Goal: Navigation & Orientation: Find specific page/section

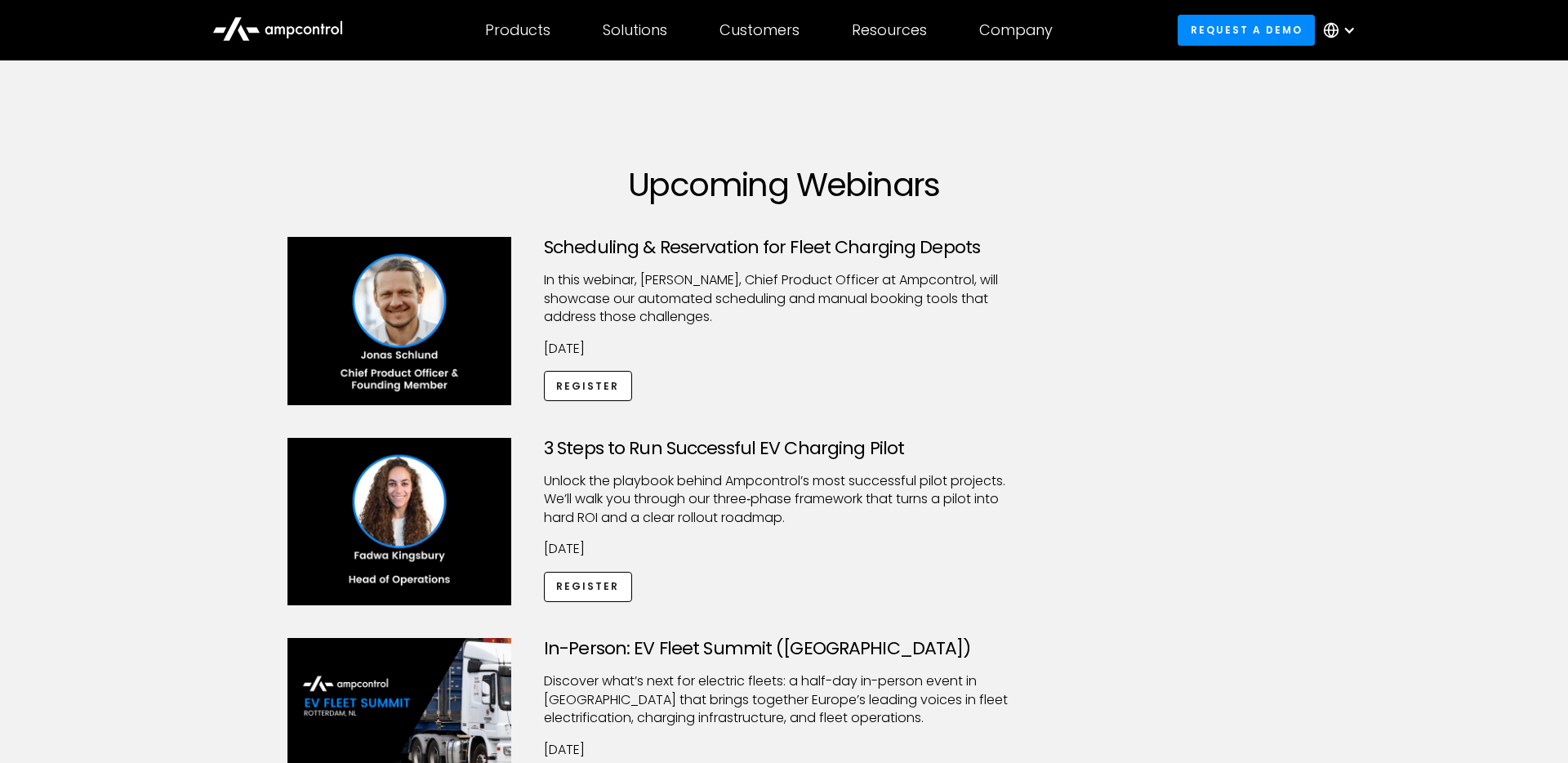
click at [286, 42] on icon at bounding box center [278, 28] width 131 height 39
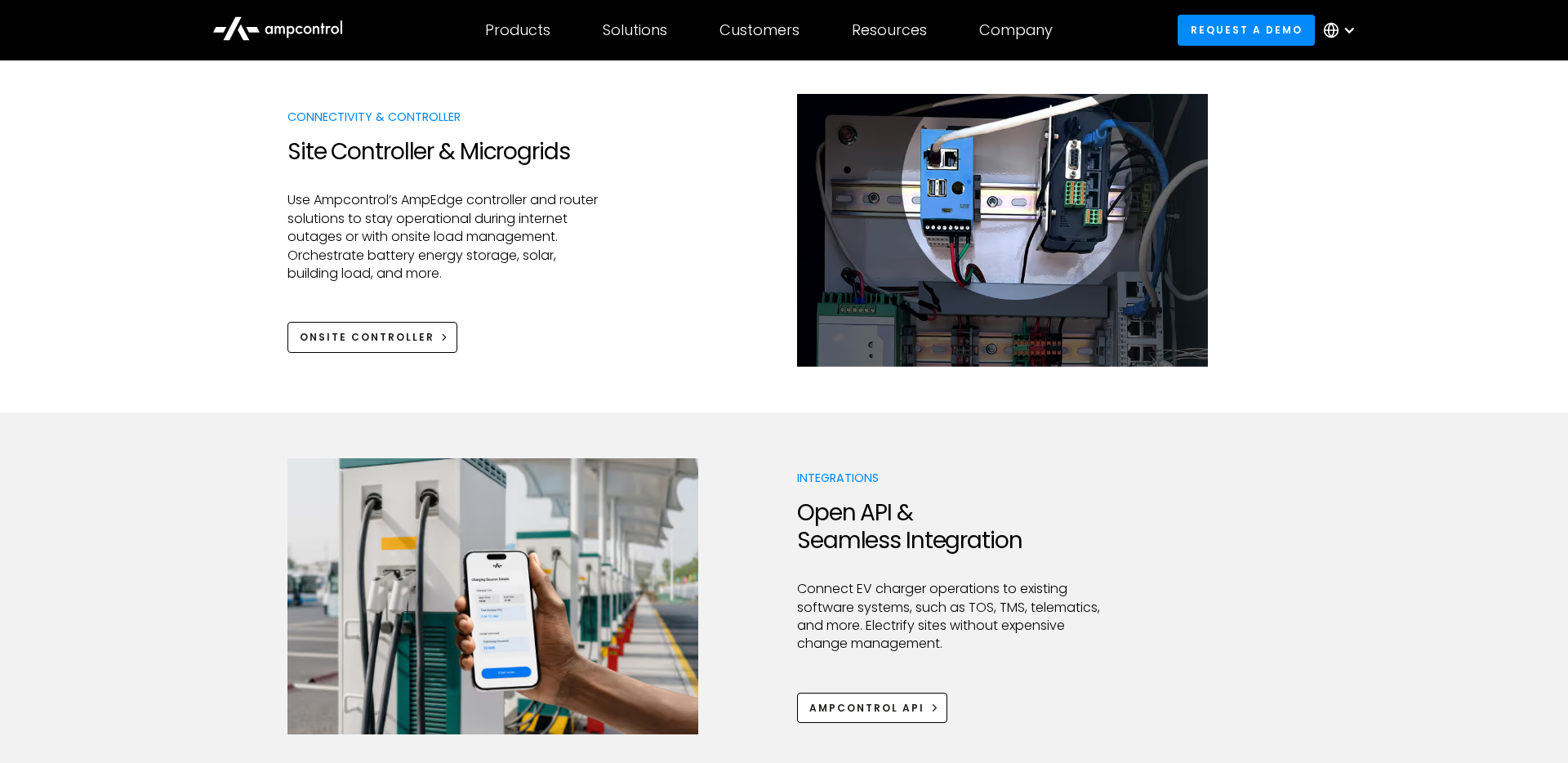
scroll to position [1912, 0]
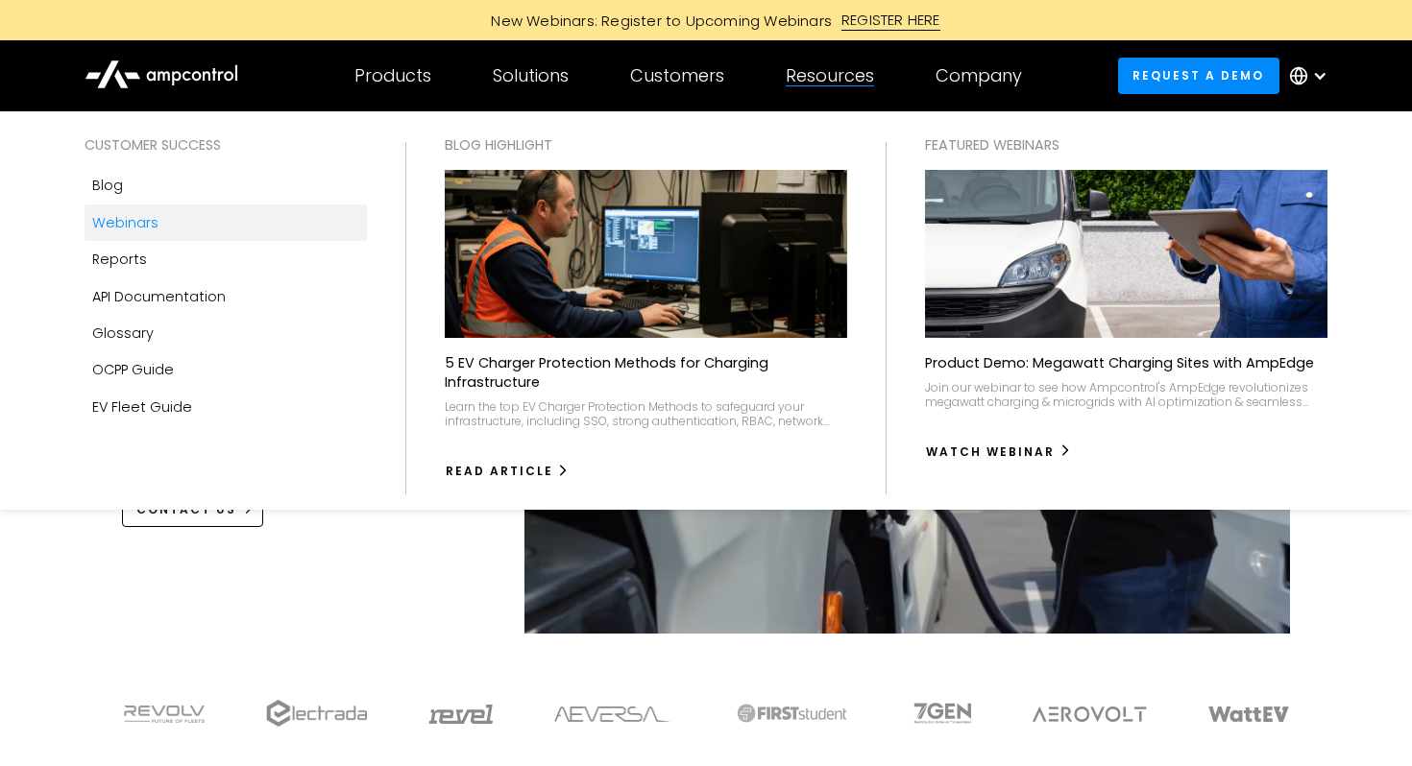
click at [135, 216] on div "Webinars" at bounding box center [125, 222] width 66 height 21
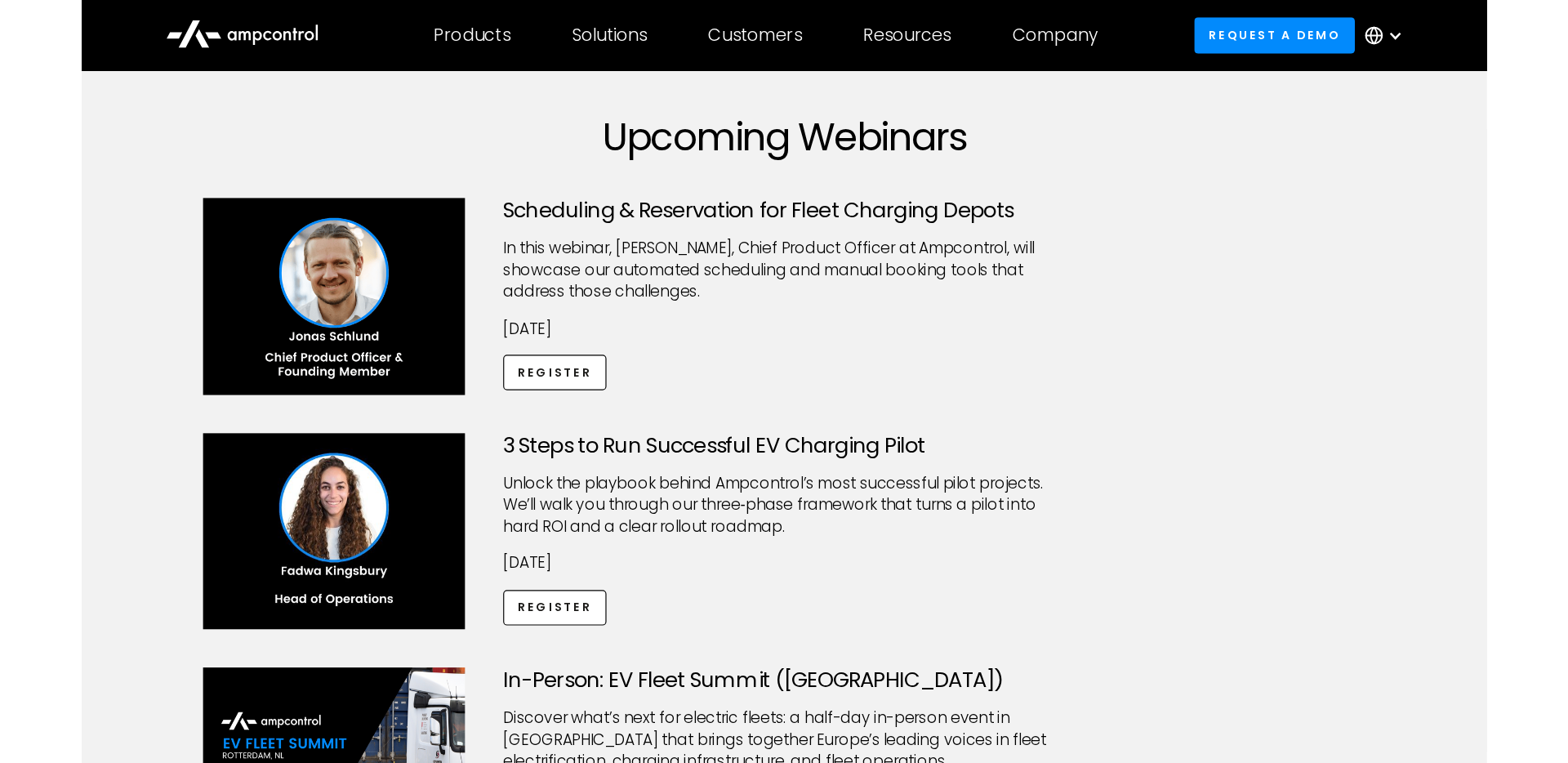
scroll to position [70, 0]
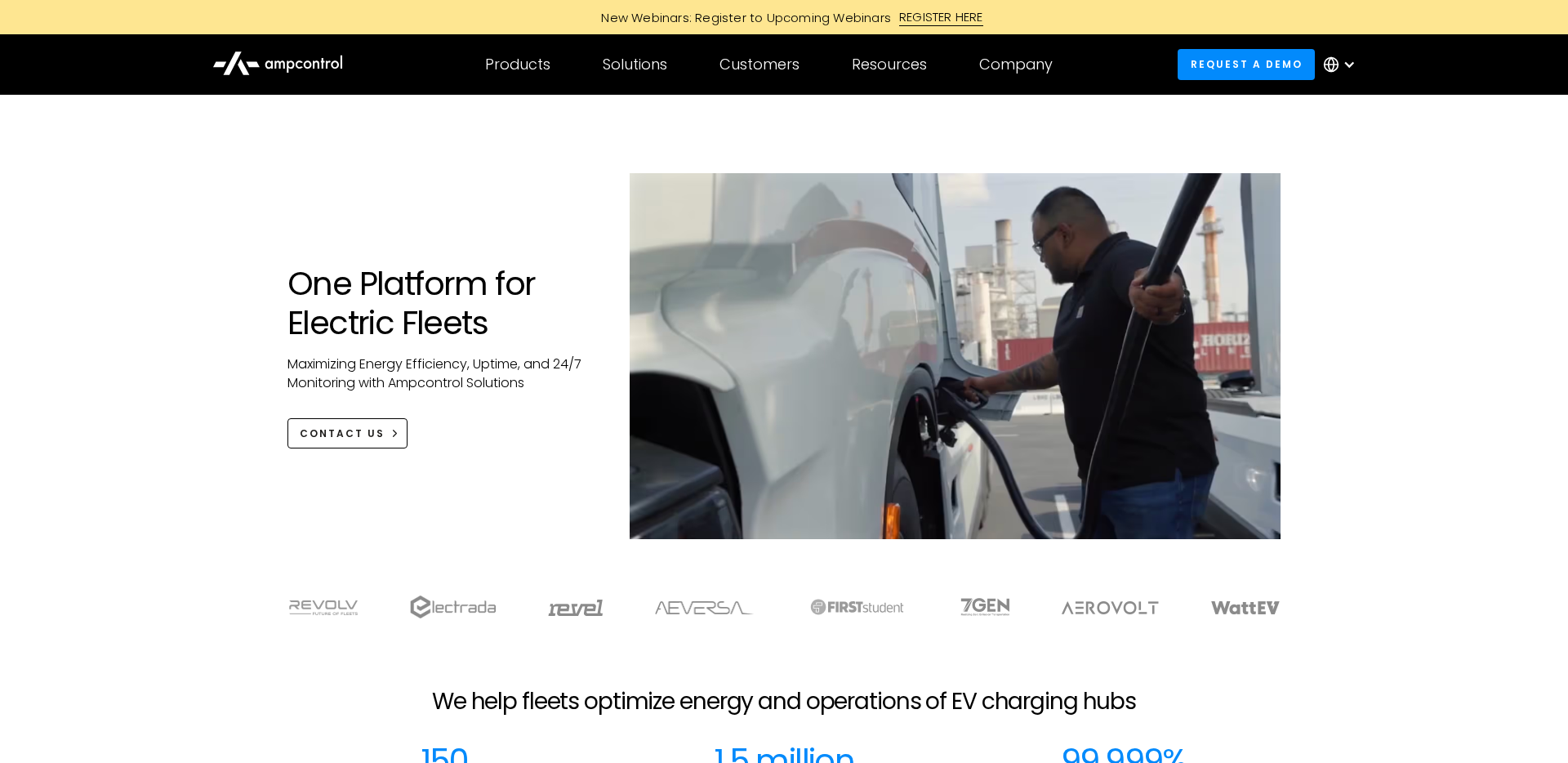
click at [1338, 61] on icon at bounding box center [1331, 64] width 16 height 16
click at [1332, 179] on link "Spanish" at bounding box center [1332, 174] width 51 height 19
click at [350, 320] on font "A platform for electric fleets" at bounding box center [391, 303] width 208 height 85
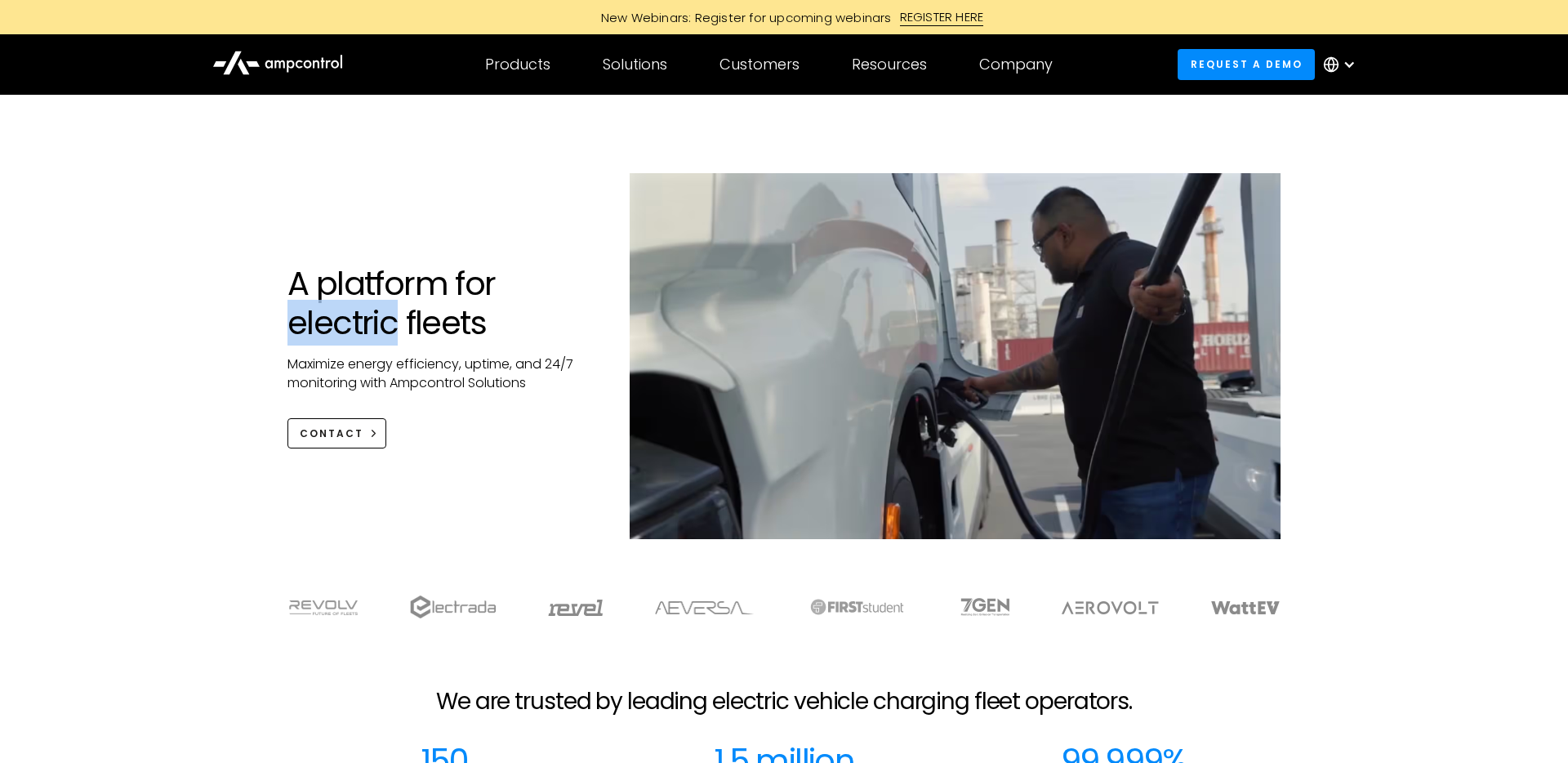
click at [350, 320] on font "A platform for electric fleets" at bounding box center [391, 303] width 208 height 85
click at [1338, 65] on icon at bounding box center [1331, 64] width 16 height 16
